Goal: Information Seeking & Learning: Stay updated

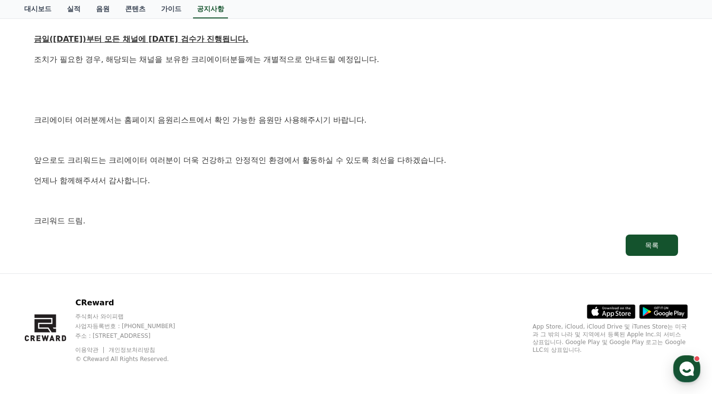
click at [486, 237] on link "목록" at bounding box center [356, 245] width 644 height 21
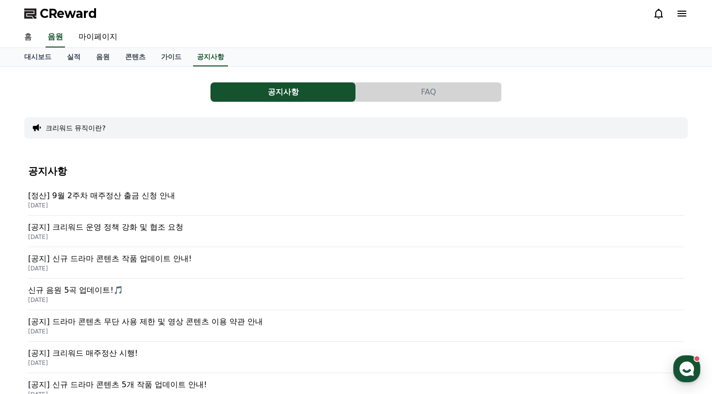
click at [570, 92] on div "공지사항 FAQ" at bounding box center [356, 91] width 664 height 19
click at [163, 202] on p "[DATE]" at bounding box center [356, 206] width 656 height 8
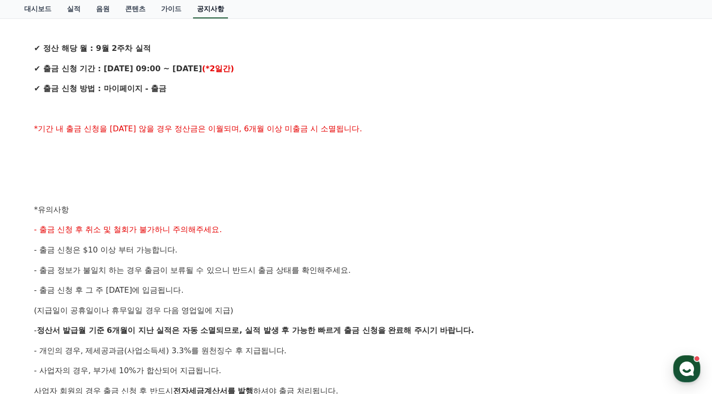
scroll to position [243, 0]
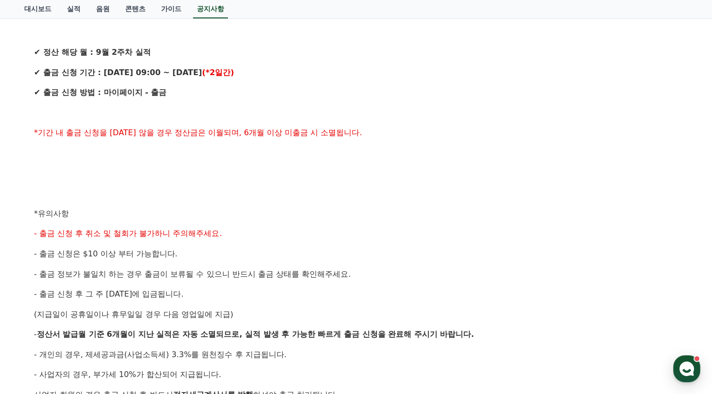
click at [492, 144] on div "안녕하세요, 크리워드입니다. 크리워드의 매주정산 9월 2주차 출금 신청 안내드립니다. ✔ 정산 해당 월 : 9월 2주차 실적 ✔ 출금 신청 기…" at bounding box center [356, 223] width 644 height 557
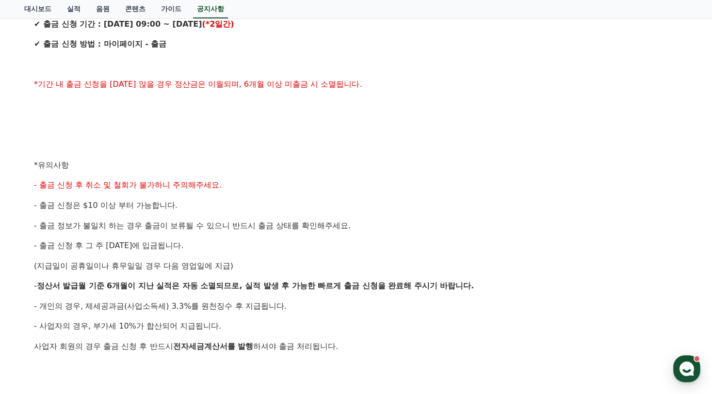
click at [446, 117] on div "안녕하세요, 크리워드입니다. 크리워드의 매주정산 9월 2주차 출금 신청 안내드립니다. ✔ 정산 해당 월 : 9월 2주차 실적 ✔ 출금 신청 기…" at bounding box center [356, 175] width 644 height 557
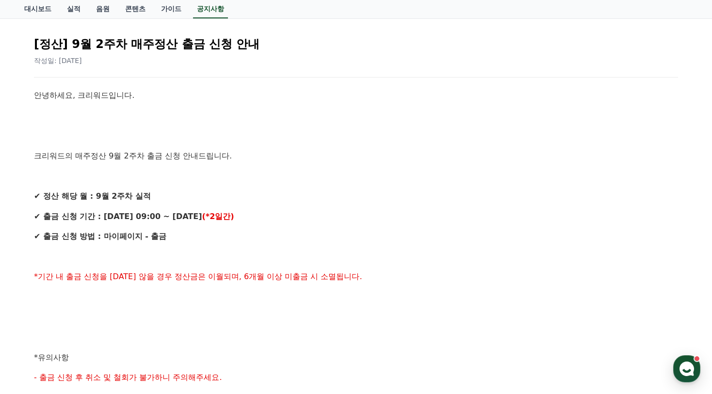
scroll to position [97, 0]
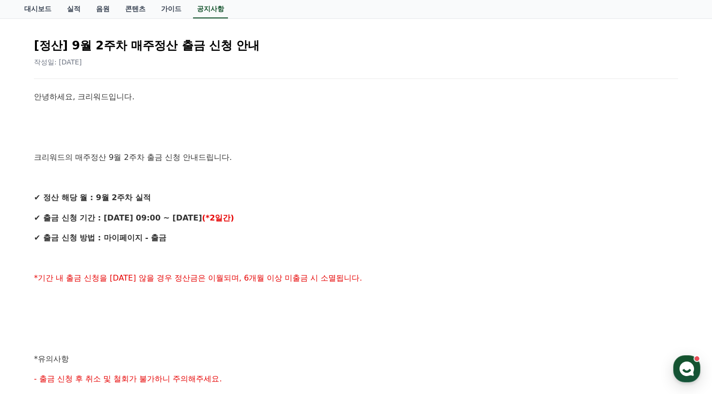
click at [315, 146] on div "안녕하세요, 크리워드입니다. 크리워드의 매주정산 9월 2주차 출금 신청 안내드립니다. ✔ 정산 해당 월 : 9월 2주차 실적 ✔ 출금 신청 기…" at bounding box center [356, 369] width 644 height 557
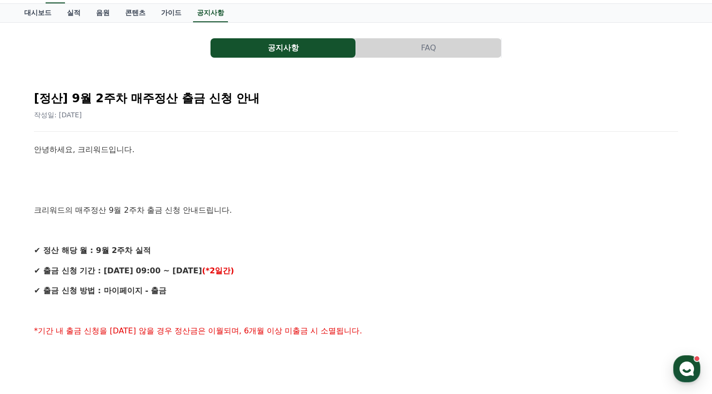
scroll to position [0, 0]
